Goal: Navigation & Orientation: Find specific page/section

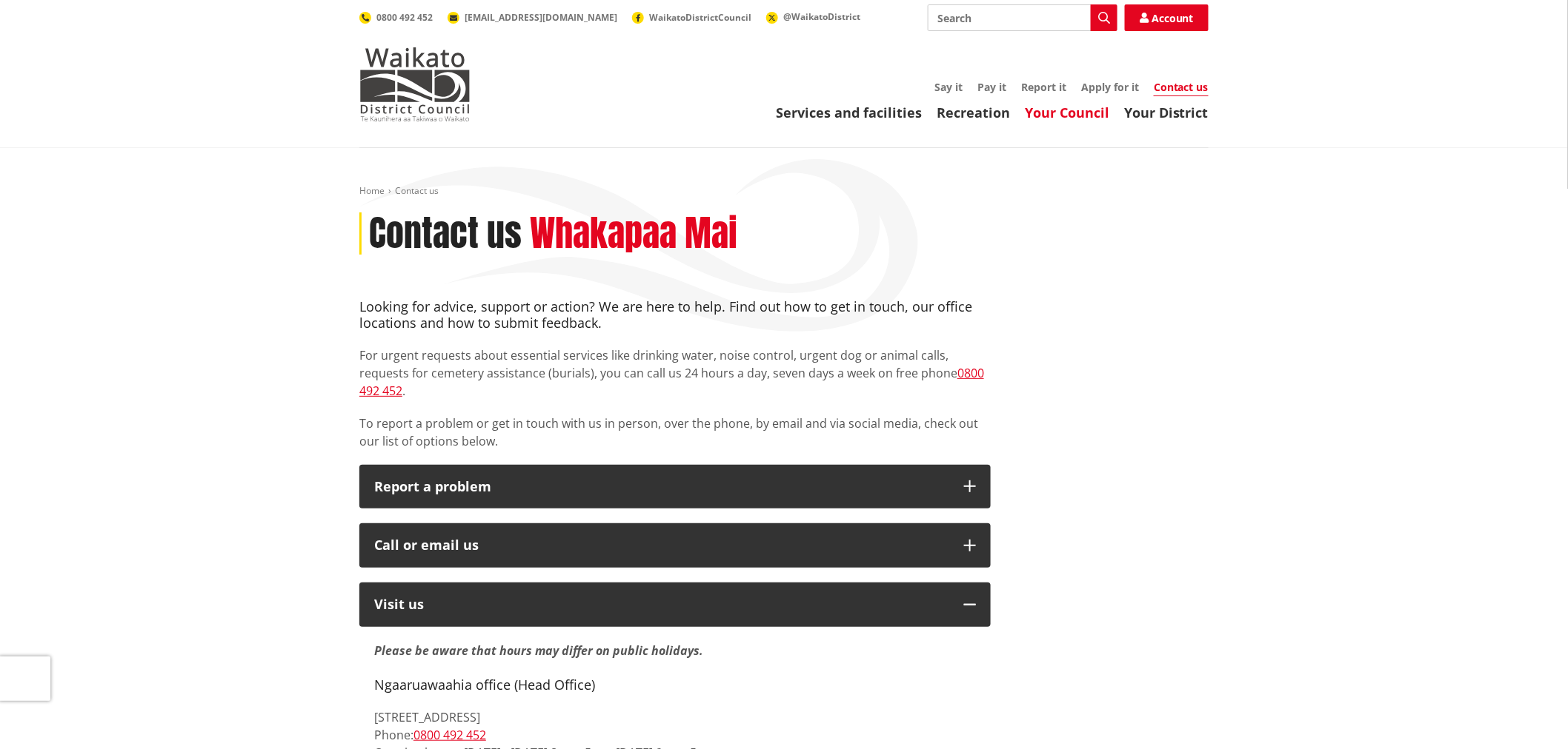
click at [1075, 112] on link "Your Council" at bounding box center [1067, 112] width 84 height 18
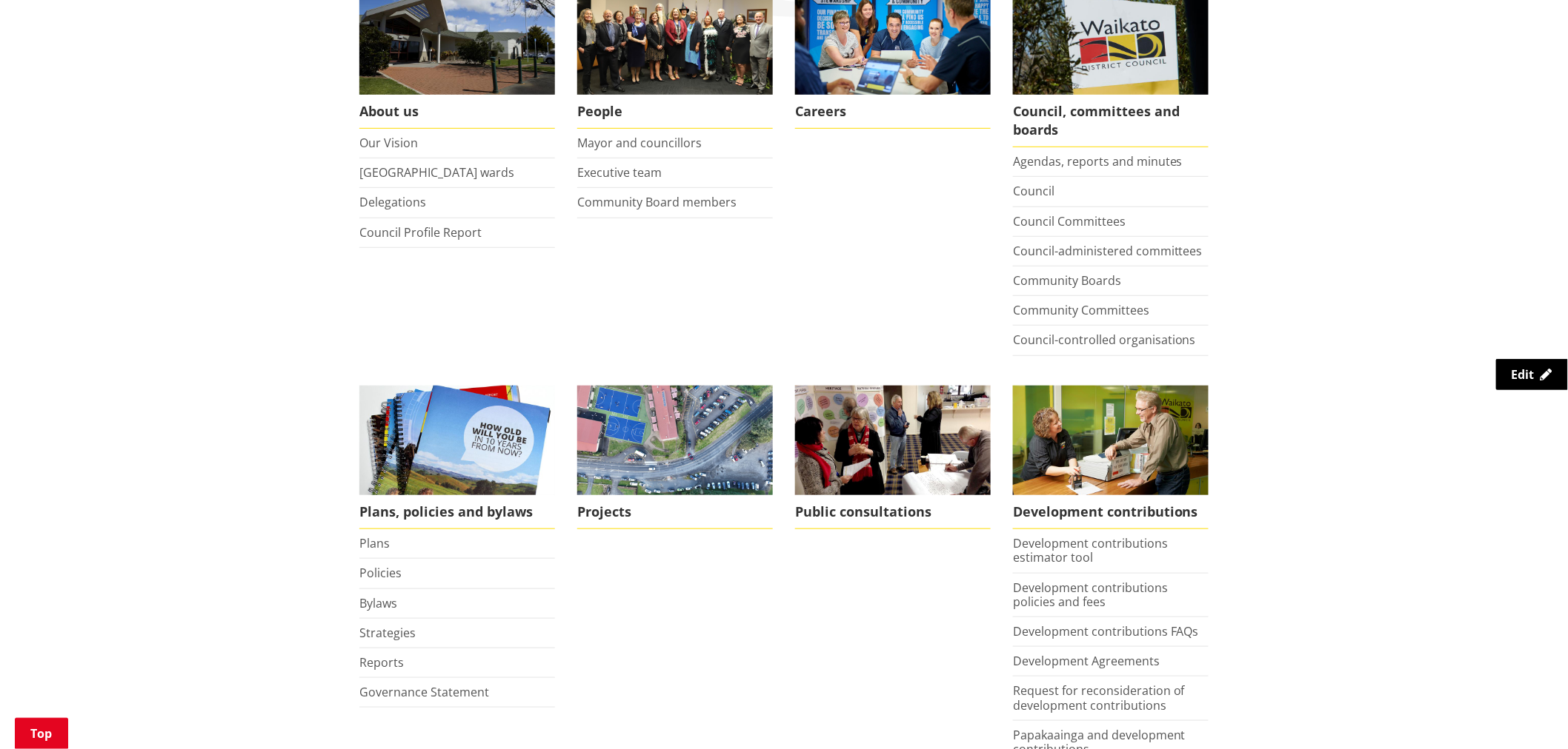
scroll to position [493, 0]
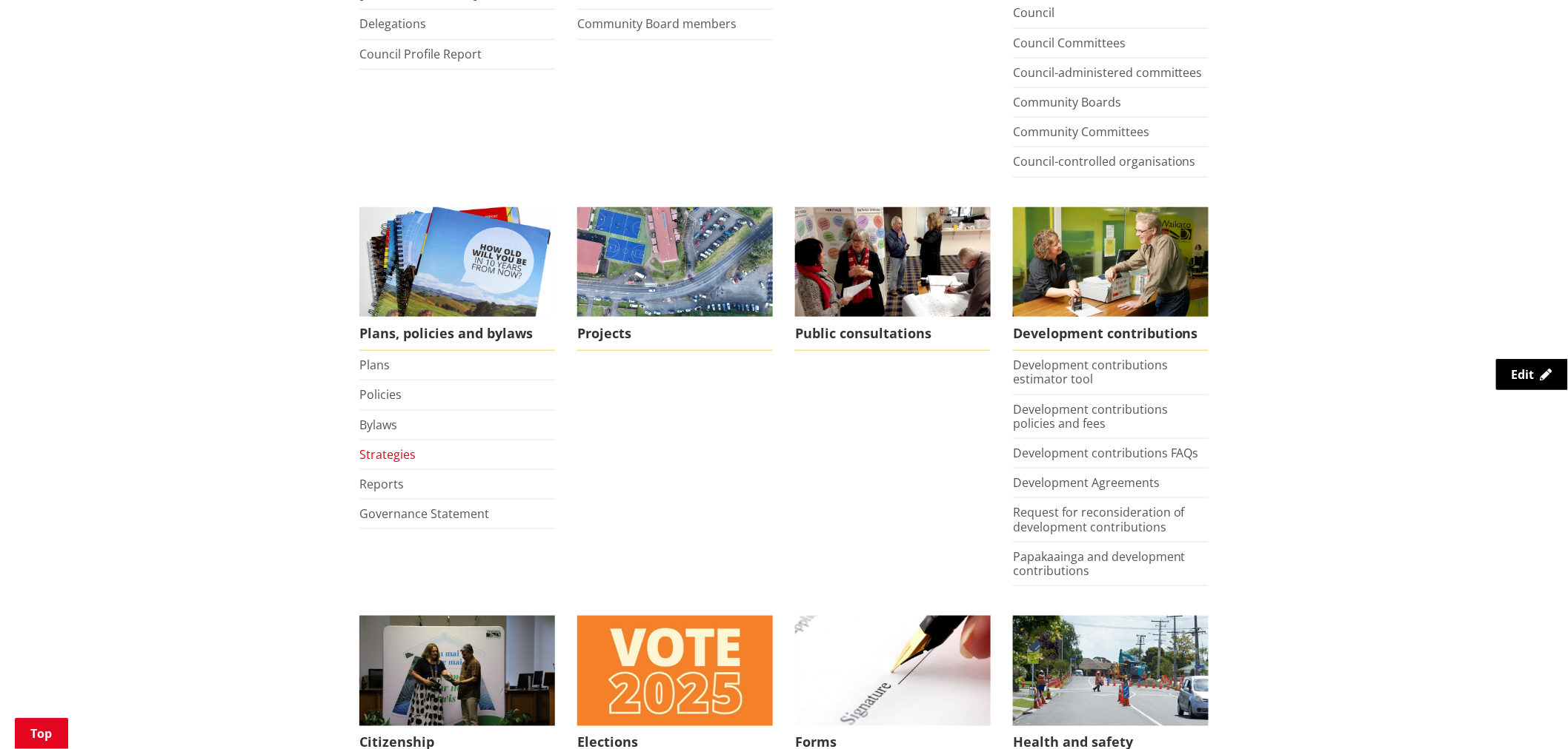
click at [400, 456] on link "Strategies" at bounding box center [387, 454] width 57 height 16
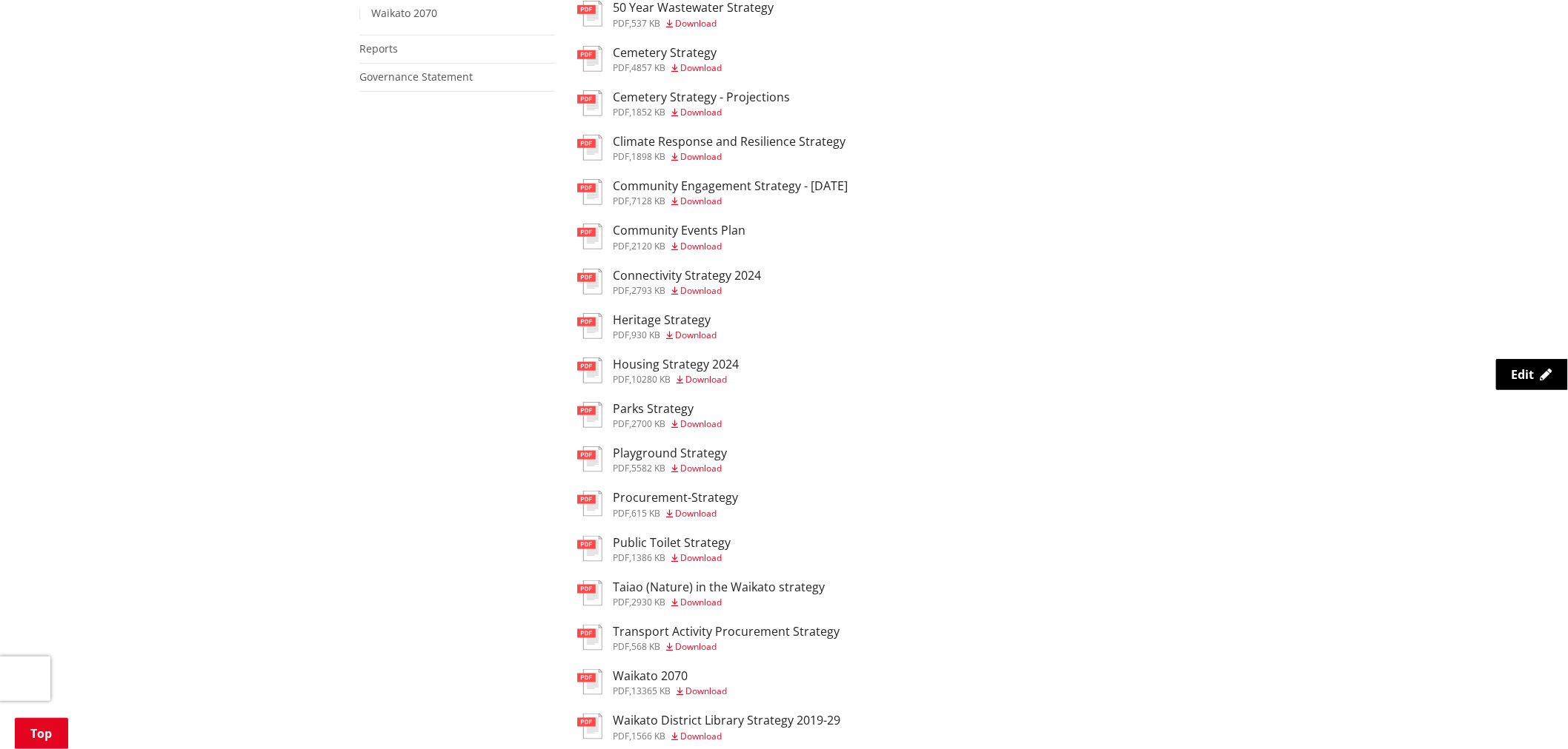
scroll to position [576, 0]
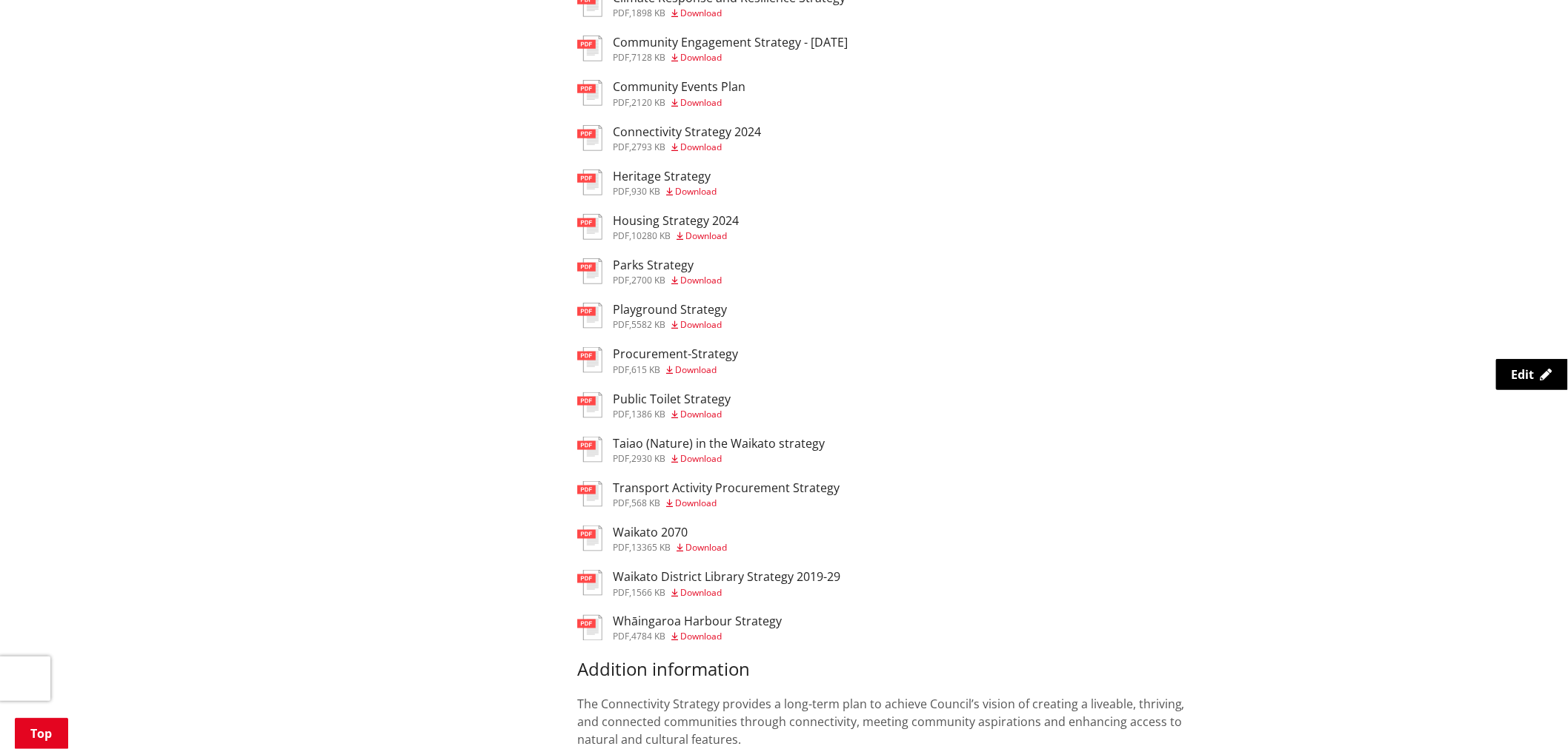
click at [278, 478] on div "Home Your Council Plans, policies and bylaws Strategies Strategies More from th…" at bounding box center [784, 329] width 1568 height 1512
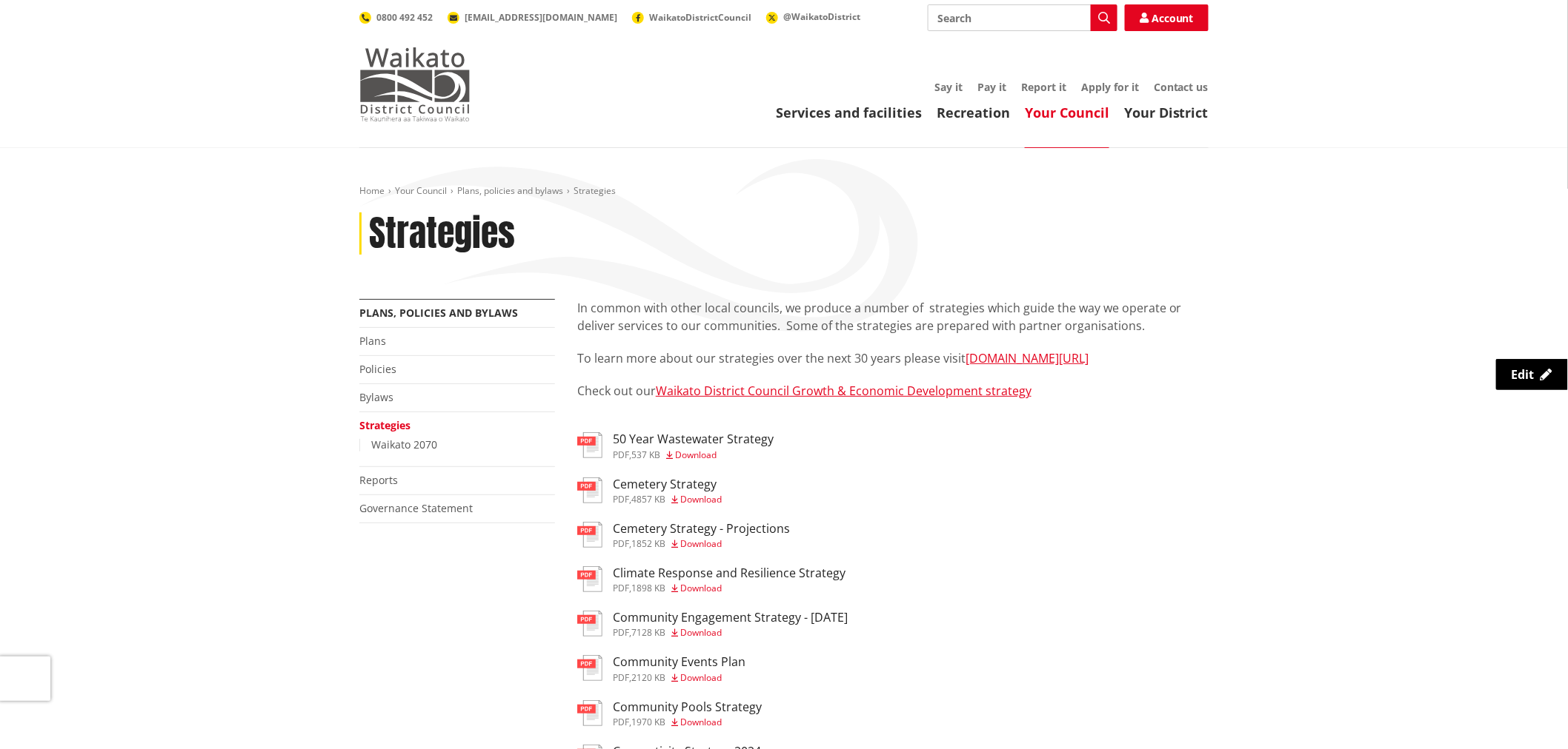
click at [405, 90] on img at bounding box center [415, 83] width 111 height 74
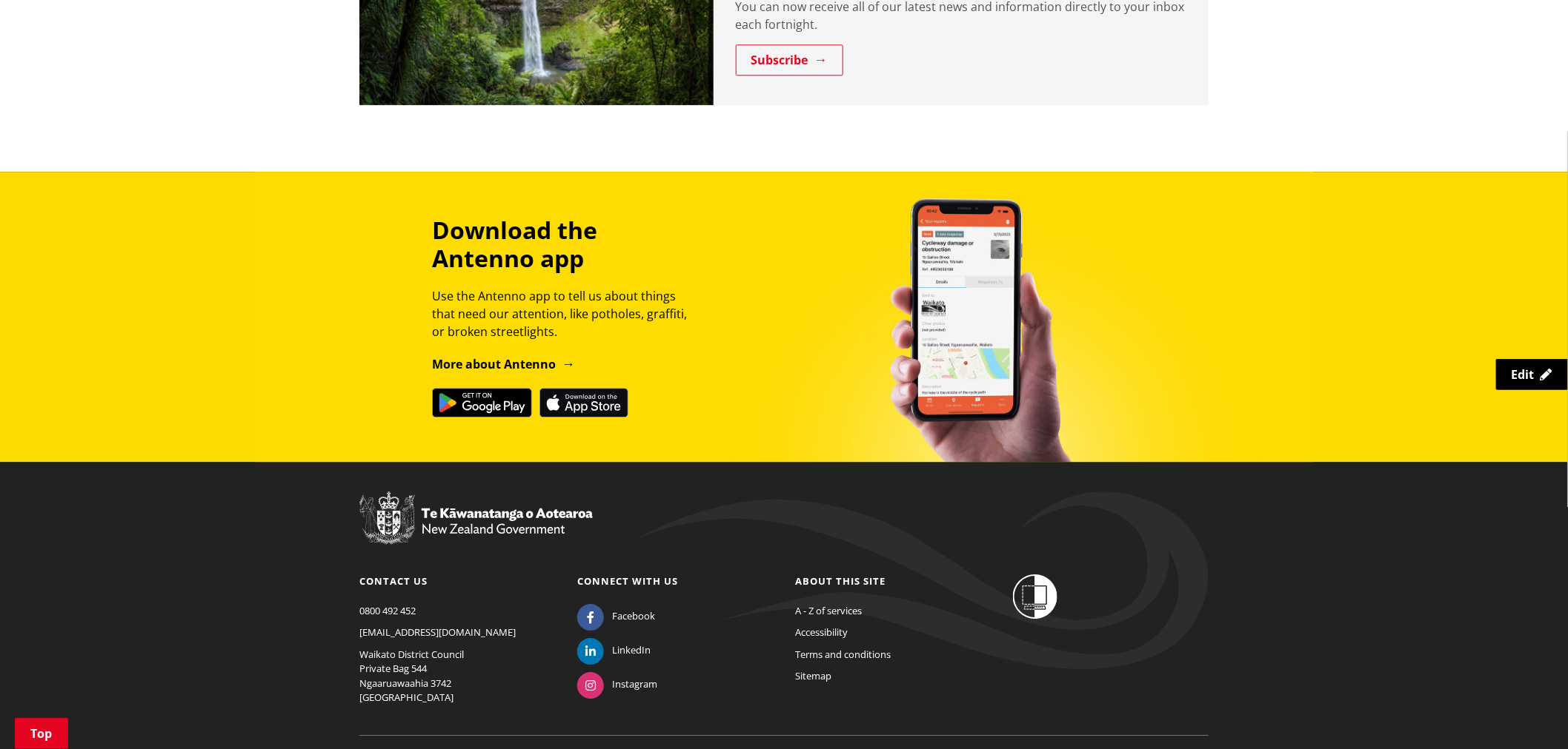
scroll to position [1638, 0]
